Goal: Book appointment/travel/reservation

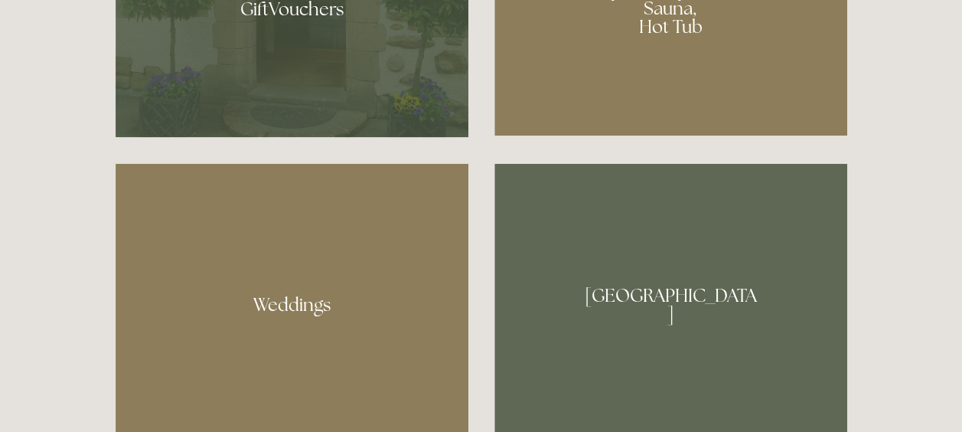
scroll to position [1242, 0]
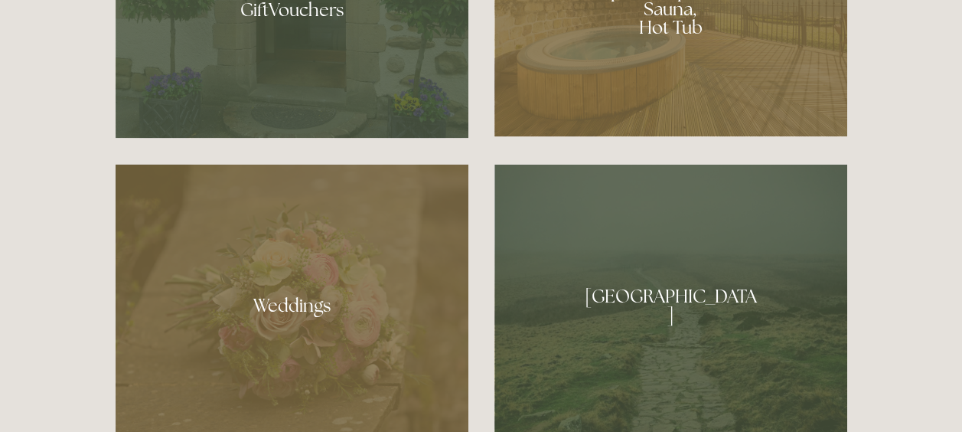
click at [692, 31] on div at bounding box center [670, 4] width 353 height 266
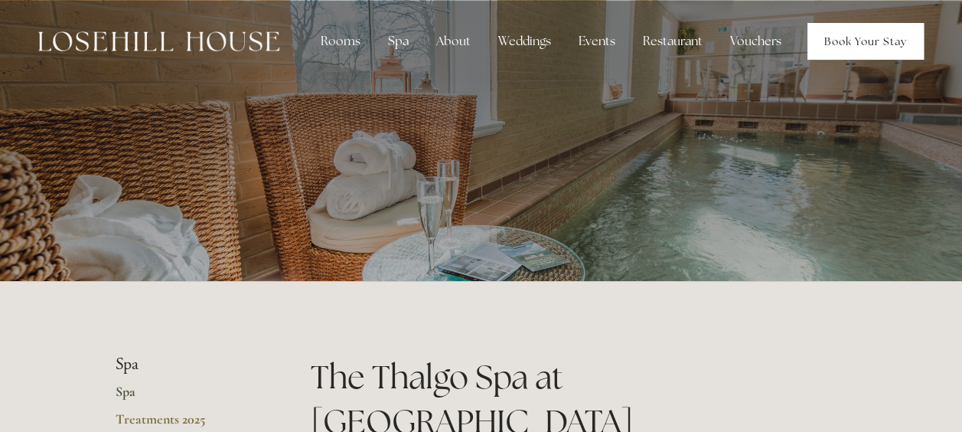
click at [827, 51] on link "Book Your Stay" at bounding box center [865, 41] width 116 height 37
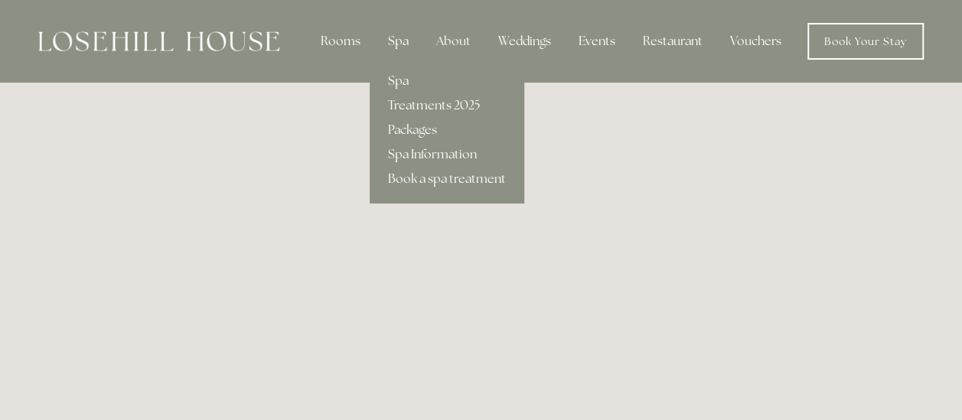
click at [396, 51] on div "Spa" at bounding box center [398, 41] width 45 height 31
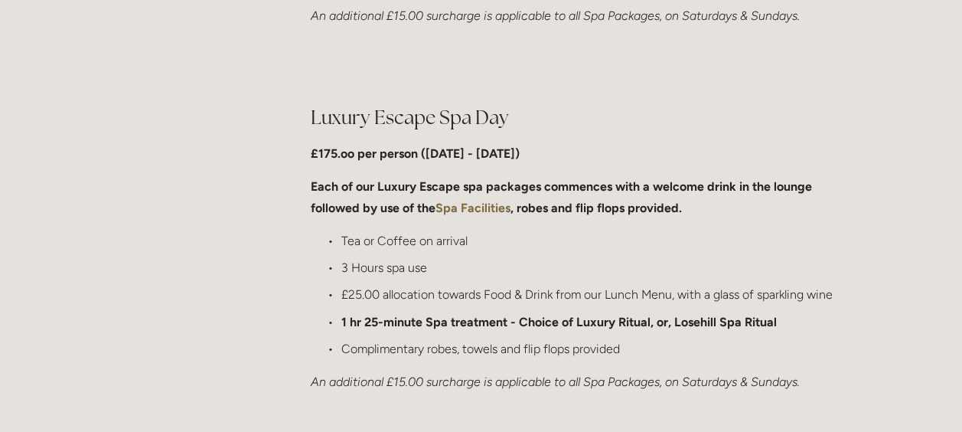
scroll to position [1488, 0]
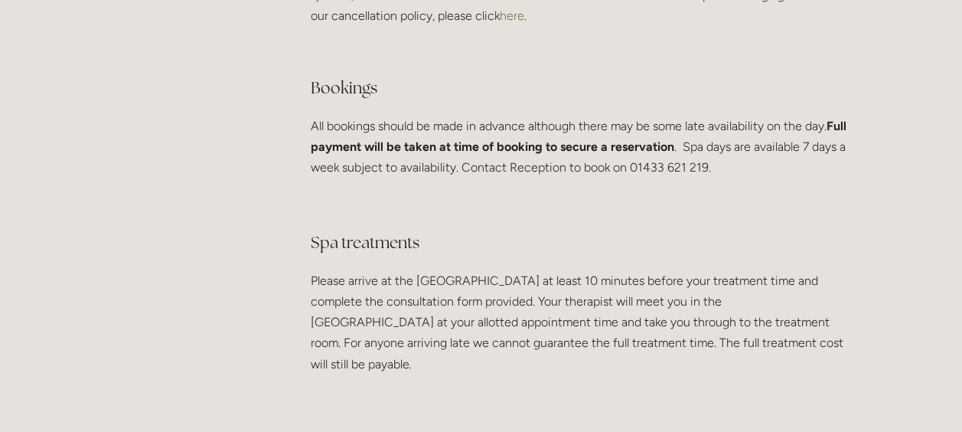
scroll to position [2862, 0]
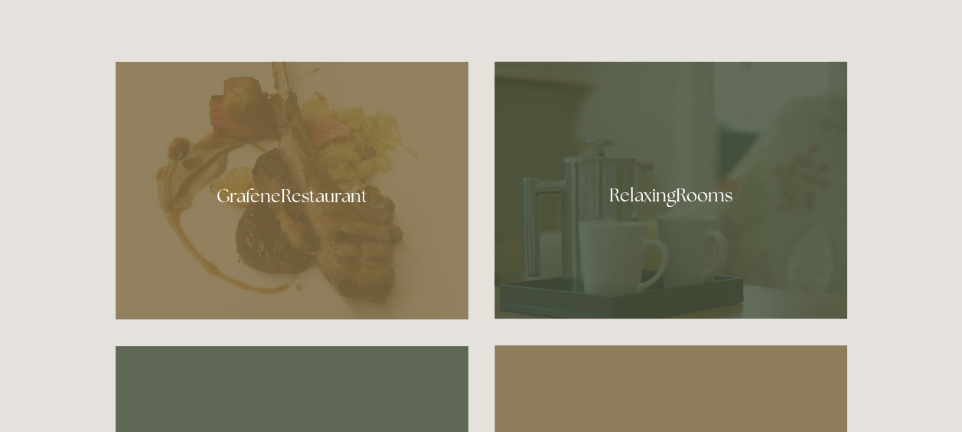
scroll to position [647, 0]
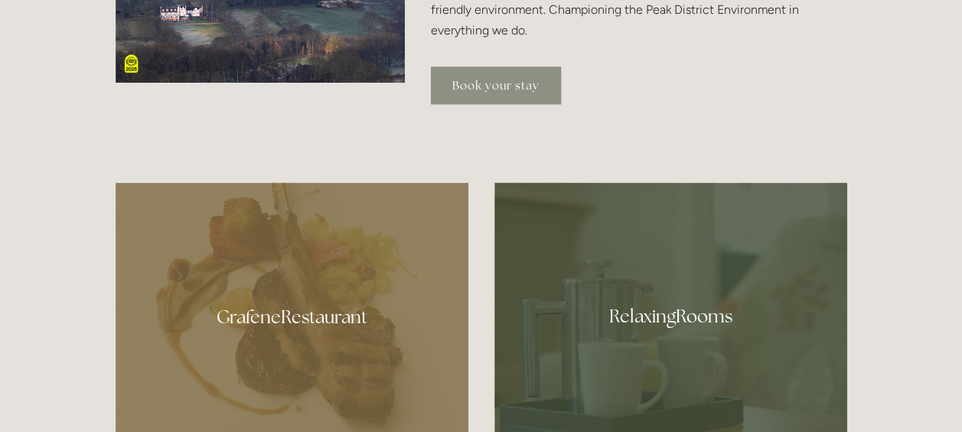
click at [485, 89] on link "Book your stay" at bounding box center [496, 86] width 130 height 38
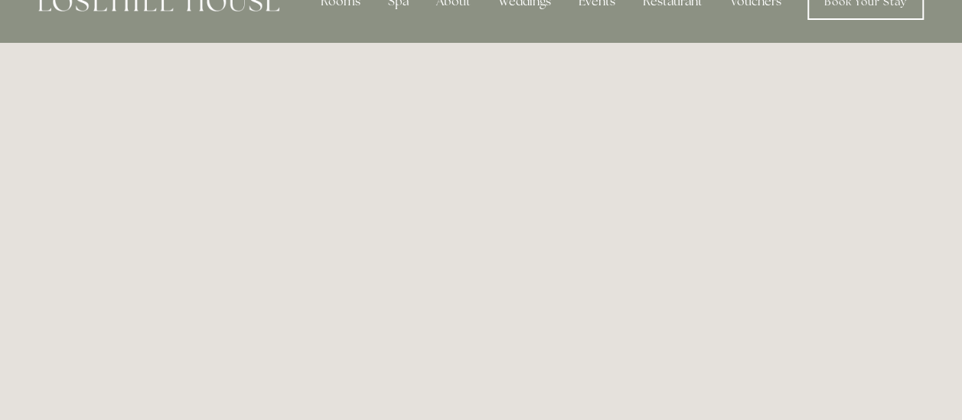
scroll to position [39, 0]
